Goal: Information Seeking & Learning: Learn about a topic

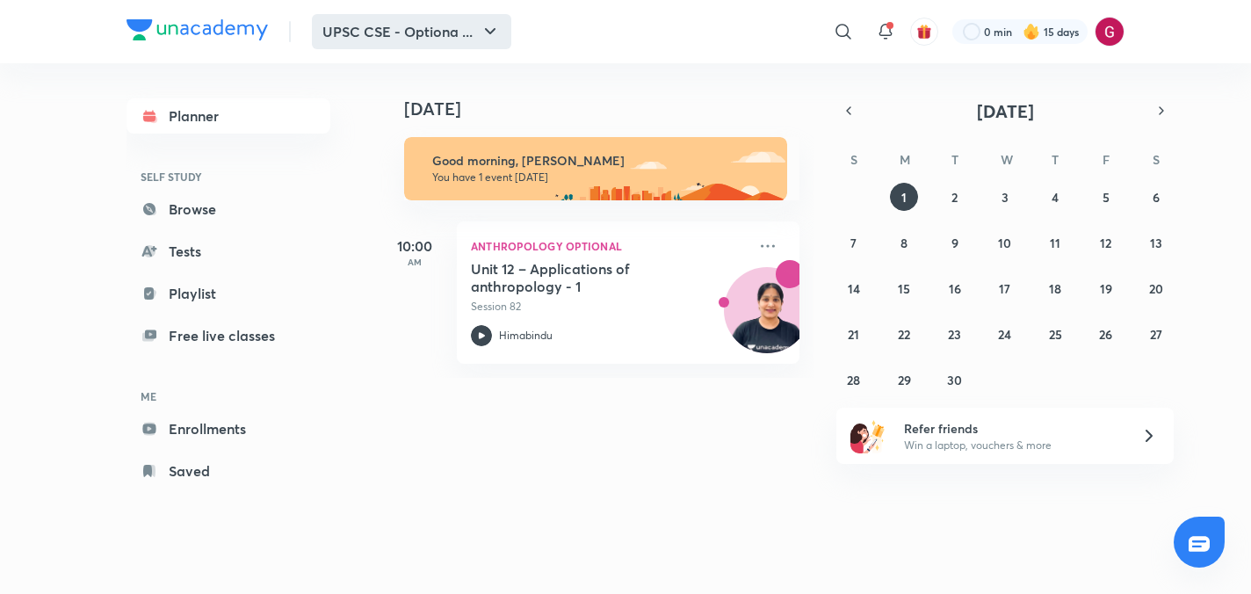
click at [479, 19] on button "UPSC CSE - Optiona ..." at bounding box center [411, 31] width 199 height 35
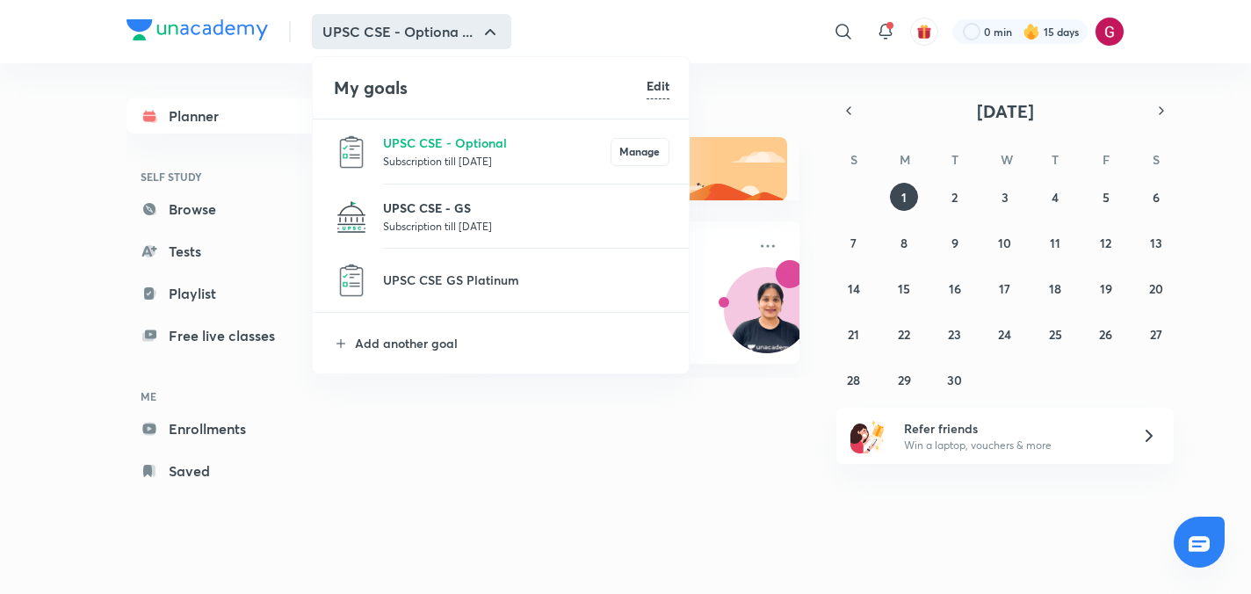
click at [433, 214] on p "UPSC CSE - GS" at bounding box center [526, 208] width 286 height 18
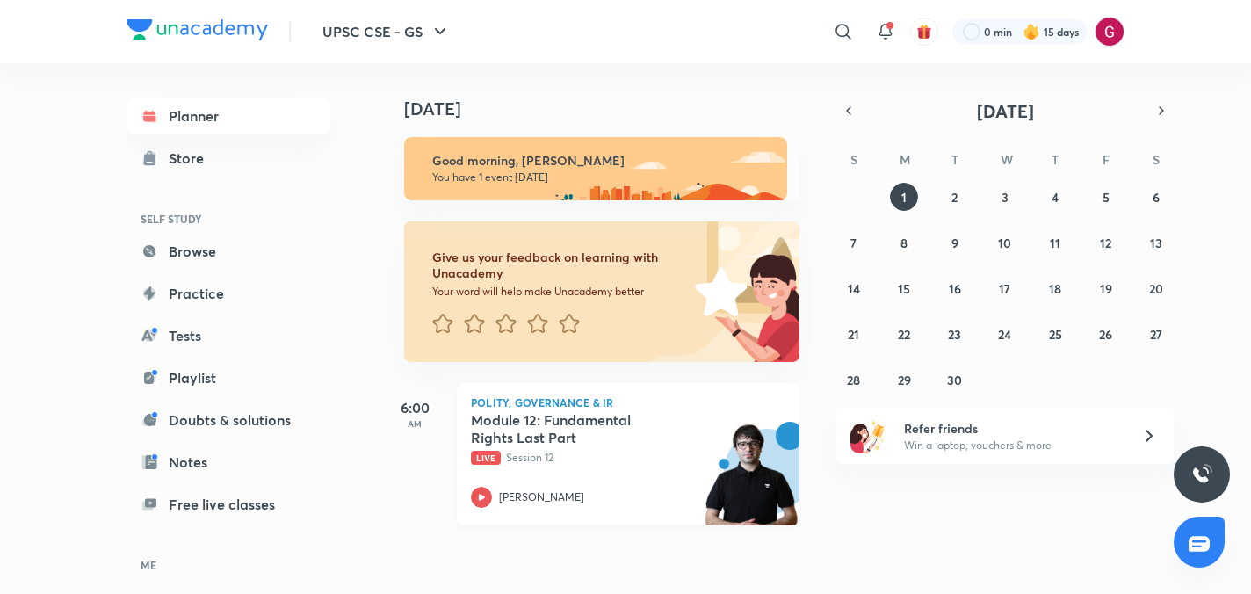
click at [556, 415] on h5 "Module 12: Fundamental Rights Last Part" at bounding box center [580, 428] width 219 height 35
